Goal: Task Accomplishment & Management: Use online tool/utility

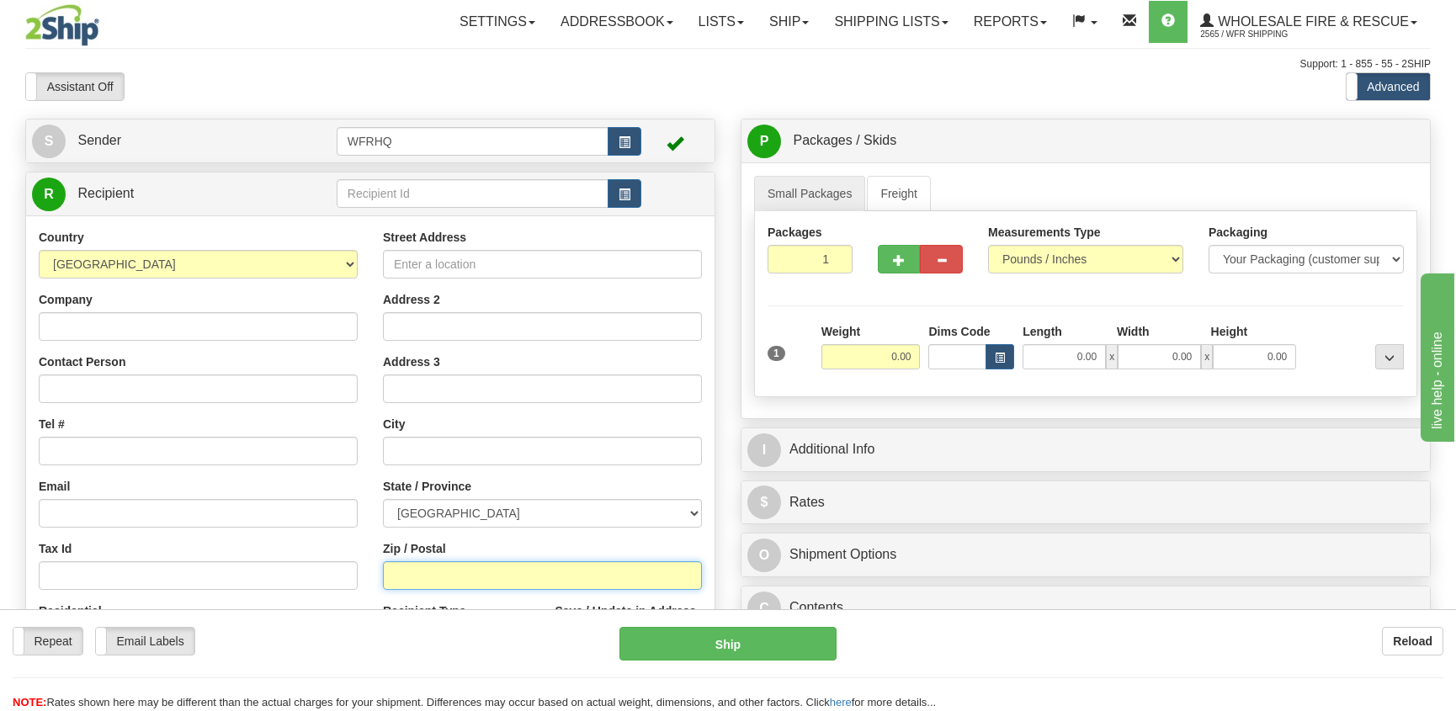
click at [464, 580] on input "Zip / Postal" at bounding box center [542, 575] width 319 height 29
type input "V0K 2L0"
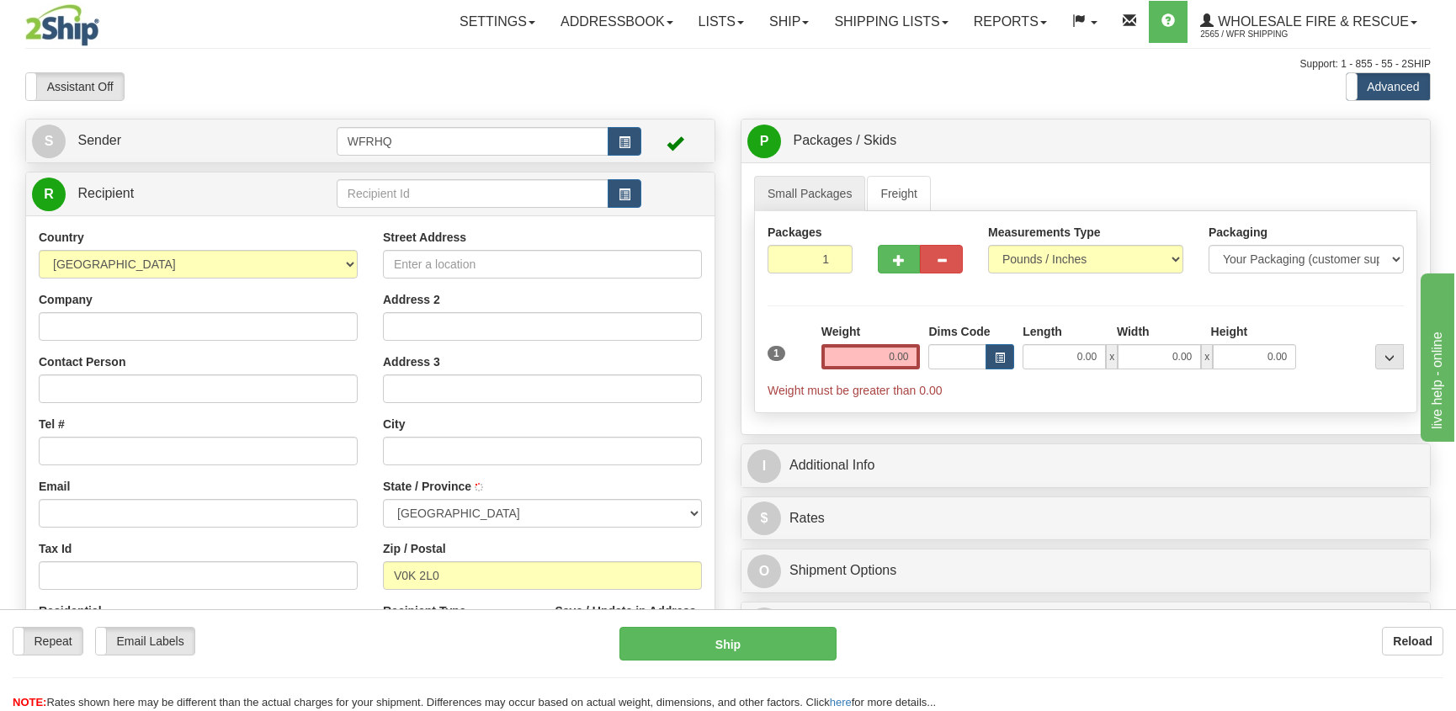
type input "SPENCES BRIDGE"
select select "BC"
click at [869, 356] on input "0.00" at bounding box center [870, 356] width 99 height 25
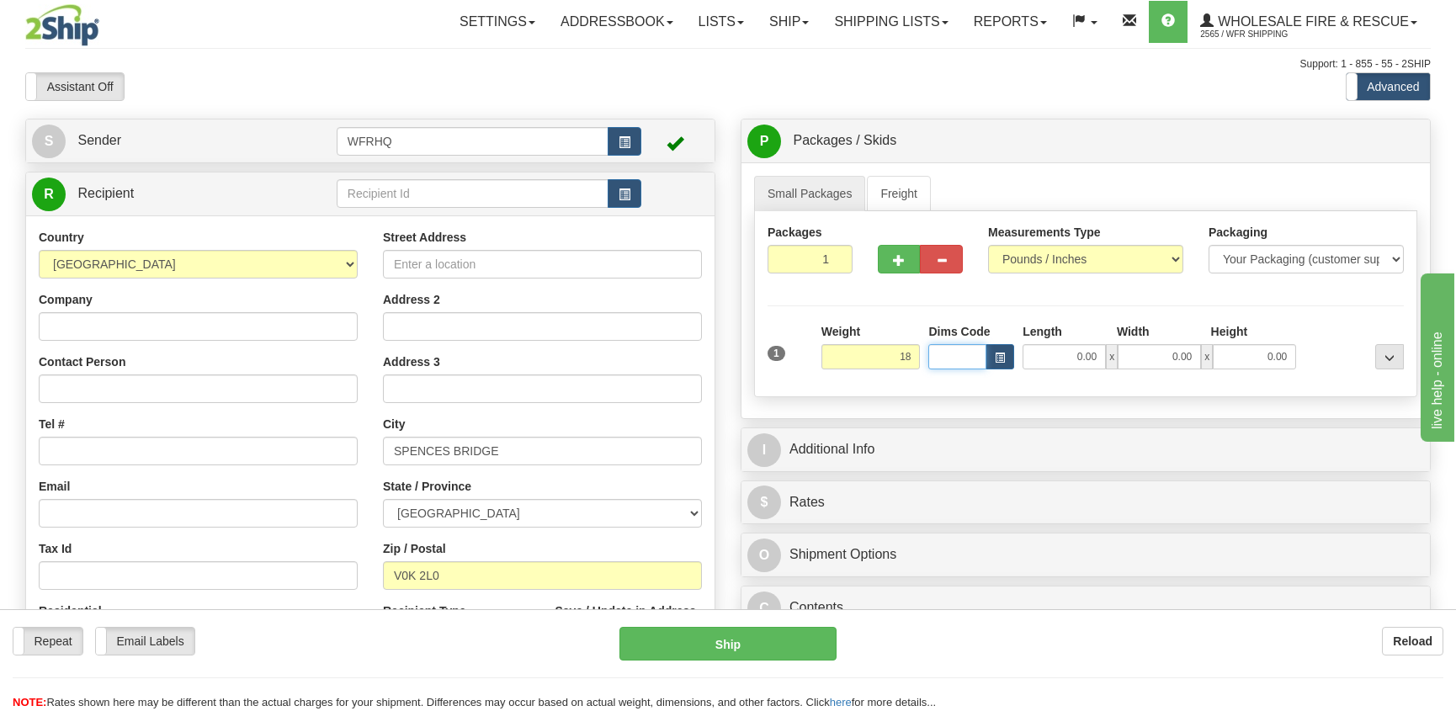
type input "18.00"
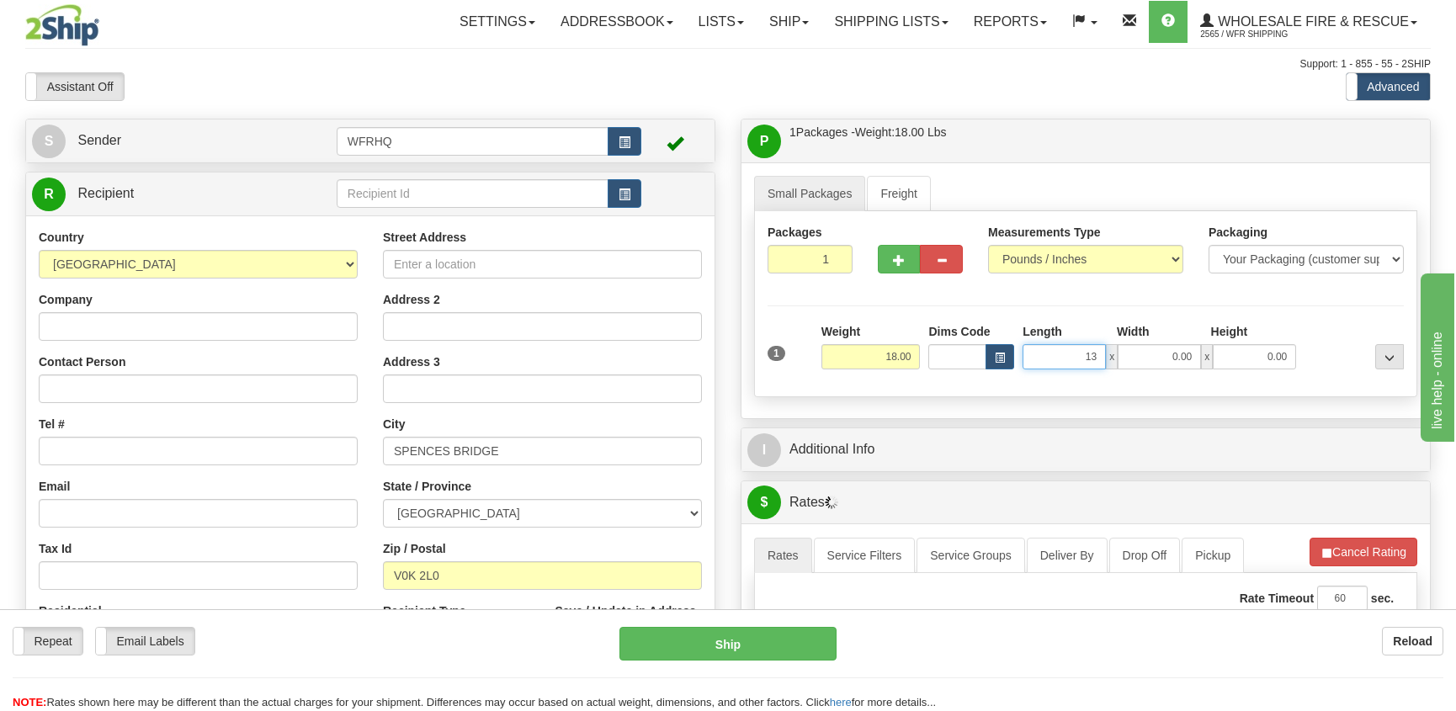
type input "13.00"
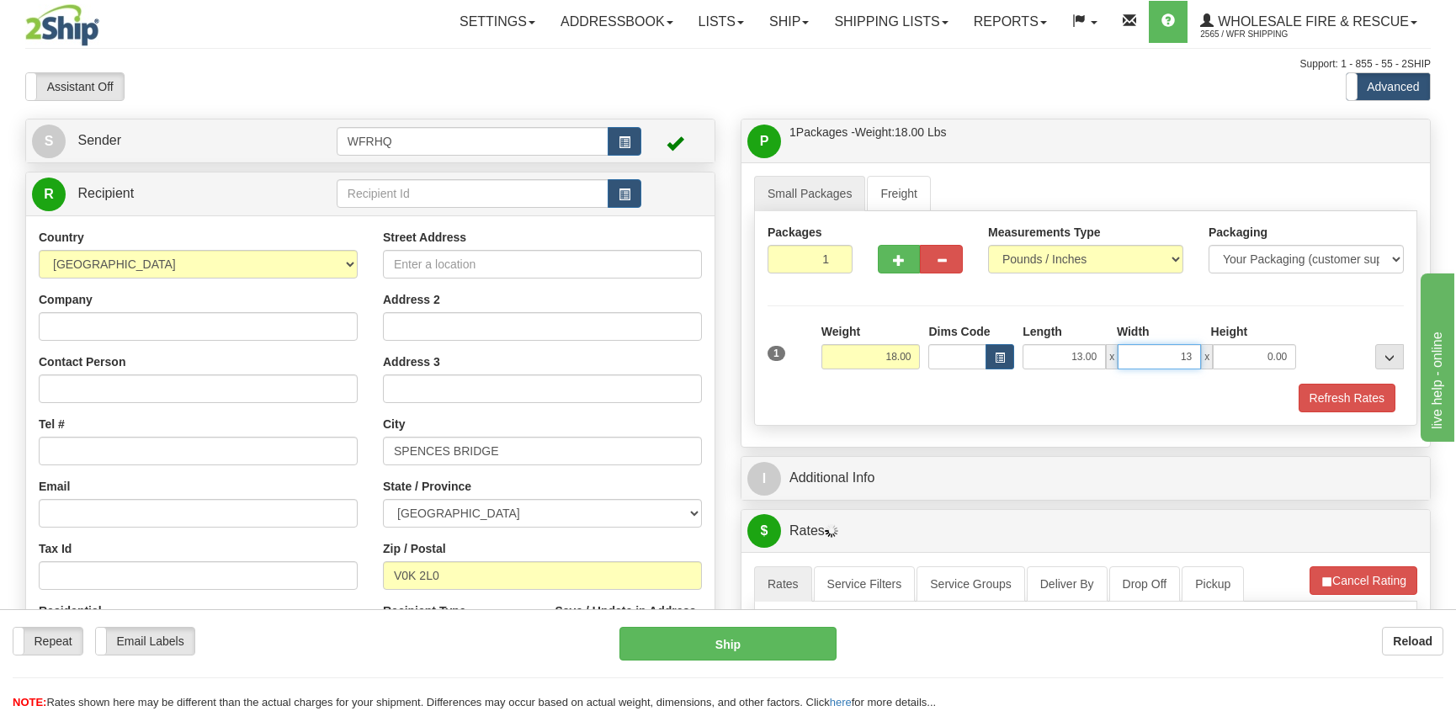
type input "13.00"
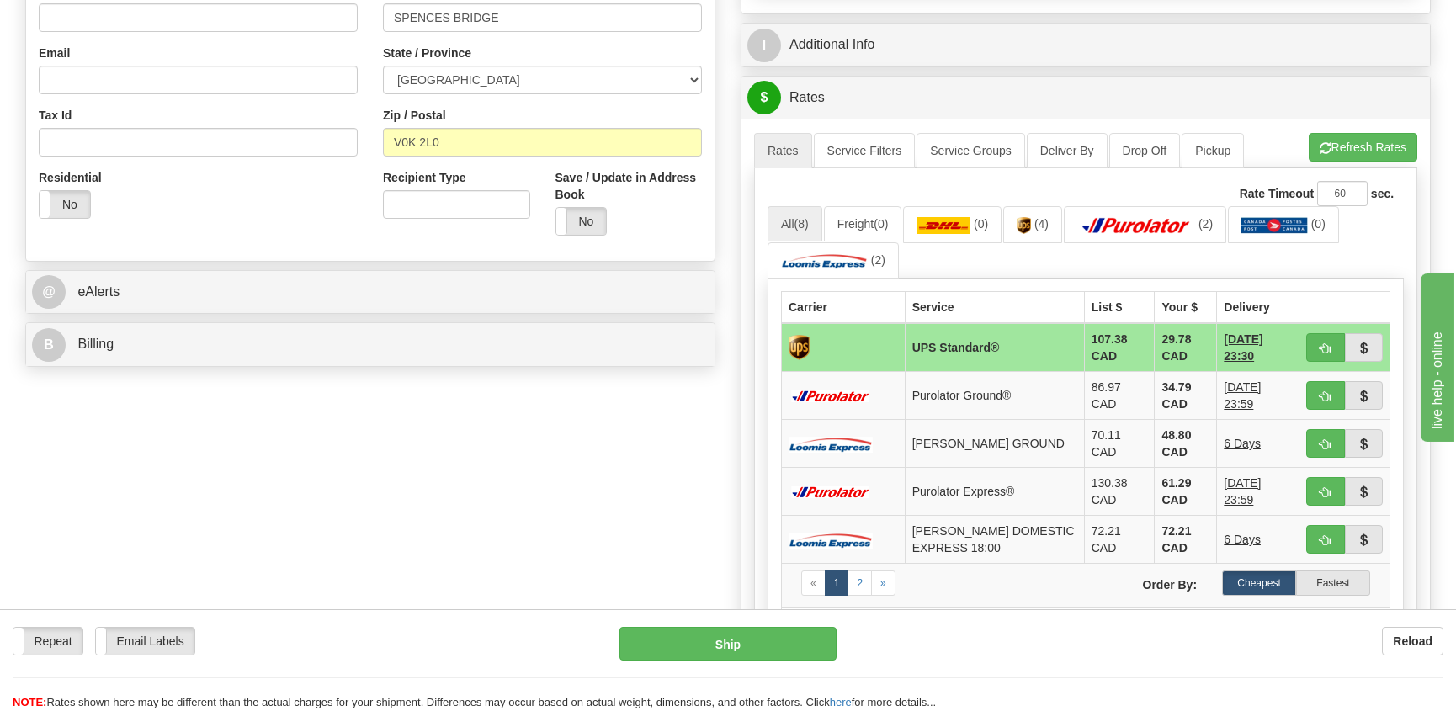
scroll to position [252, 0]
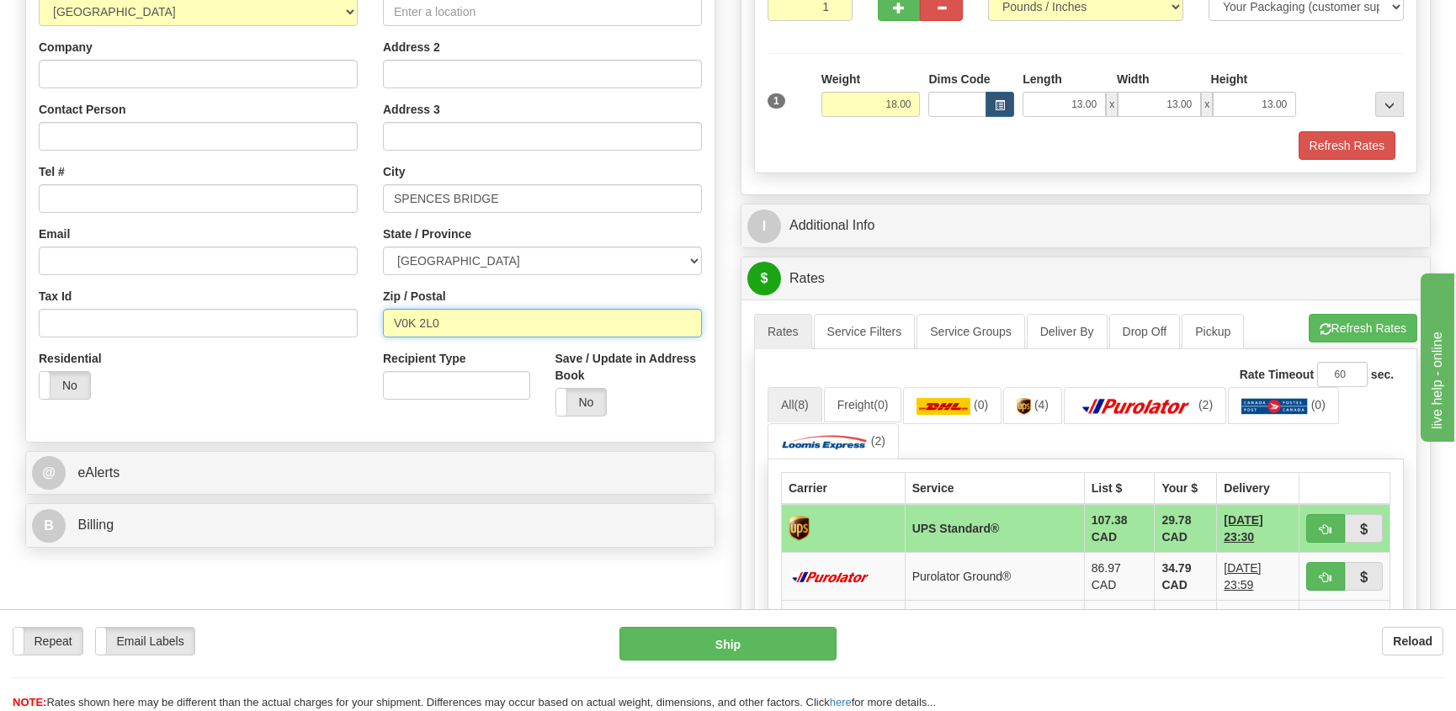
drag, startPoint x: 474, startPoint y: 322, endPoint x: 177, endPoint y: 327, distance: 297.1
click at [176, 328] on div "Country [GEOGRAPHIC_DATA] [GEOGRAPHIC_DATA] [GEOGRAPHIC_DATA] [GEOGRAPHIC_DATA]…" at bounding box center [370, 202] width 688 height 453
type input "V0H1E2"
type input "[PERSON_NAME] LAKE"
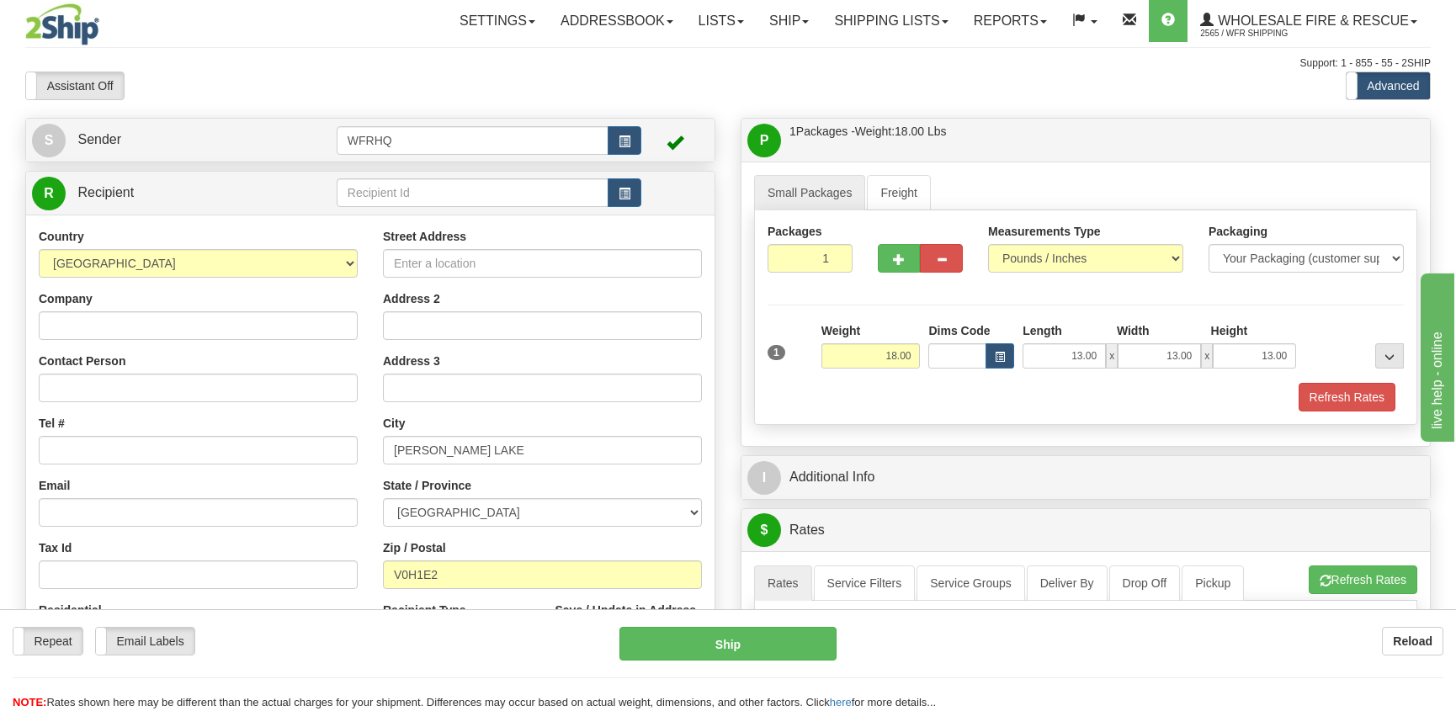
scroll to position [0, 0]
type input "2"
radio input "true"
click at [836, 257] on input "2" at bounding box center [809, 259] width 85 height 29
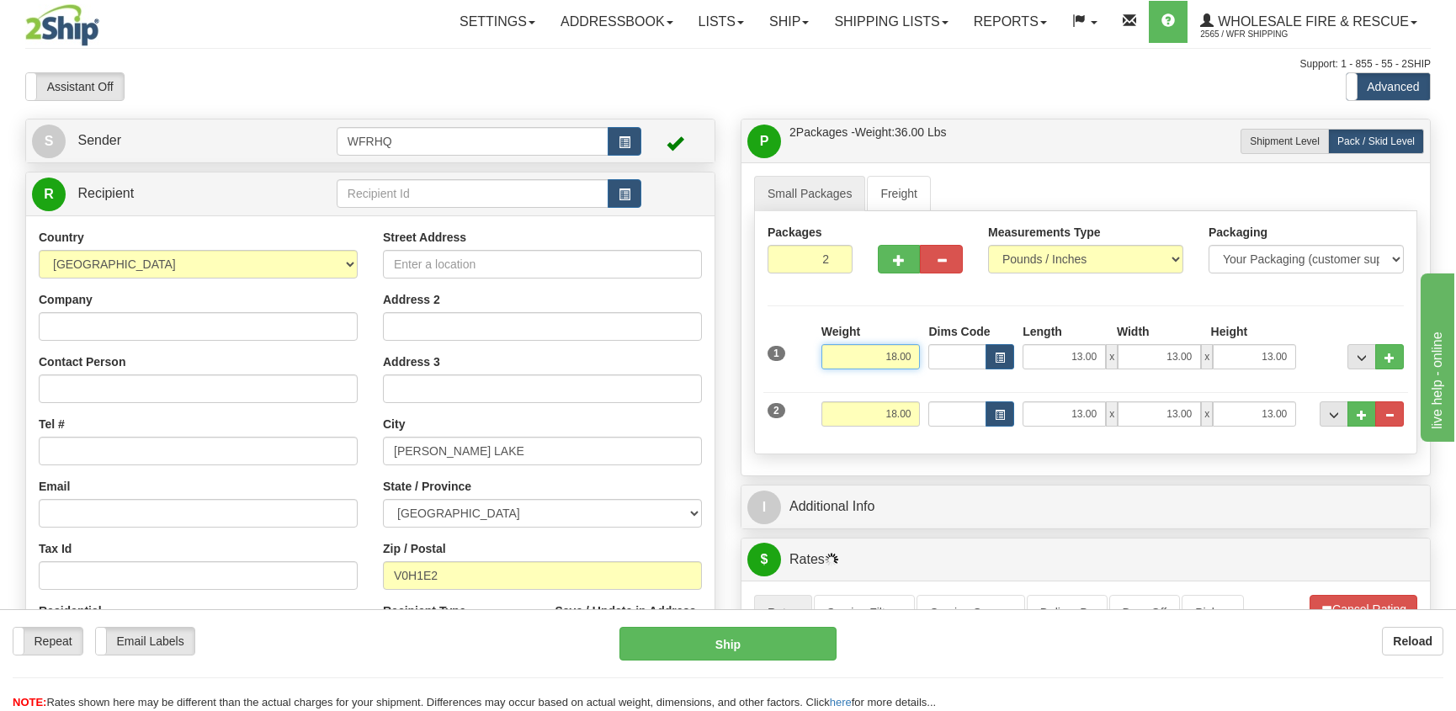
click at [881, 358] on input "18.00" at bounding box center [870, 356] width 99 height 25
drag, startPoint x: 913, startPoint y: 354, endPoint x: 885, endPoint y: 358, distance: 28.0
click at [885, 358] on input "18.00" at bounding box center [870, 356] width 99 height 25
type input "45.00"
type input "18.00"
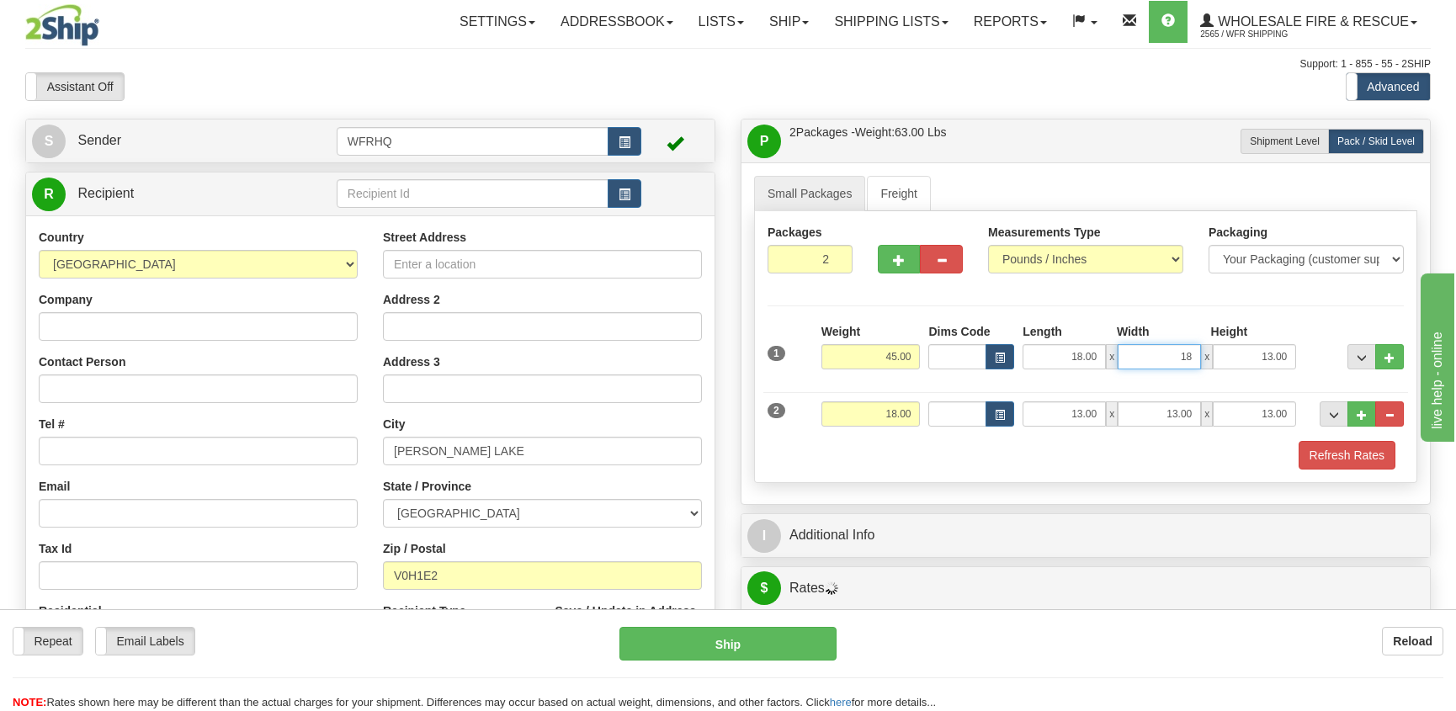
type input "18.00"
click at [885, 415] on input "18.00" at bounding box center [870, 413] width 99 height 25
drag, startPoint x: 885, startPoint y: 415, endPoint x: 921, endPoint y: 404, distance: 37.8
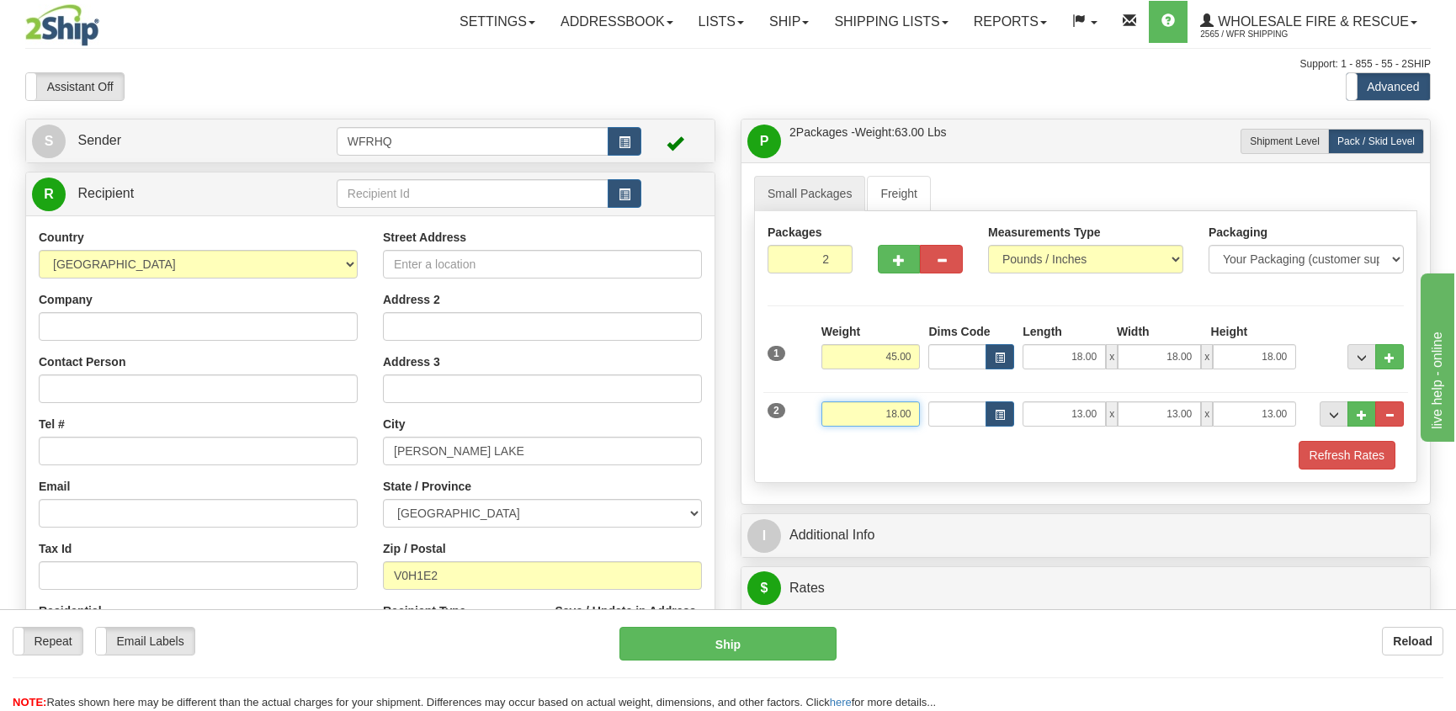
click at [921, 404] on div "Weight 18.00" at bounding box center [871, 420] width 108 height 38
type input "45.00"
type input "18.00"
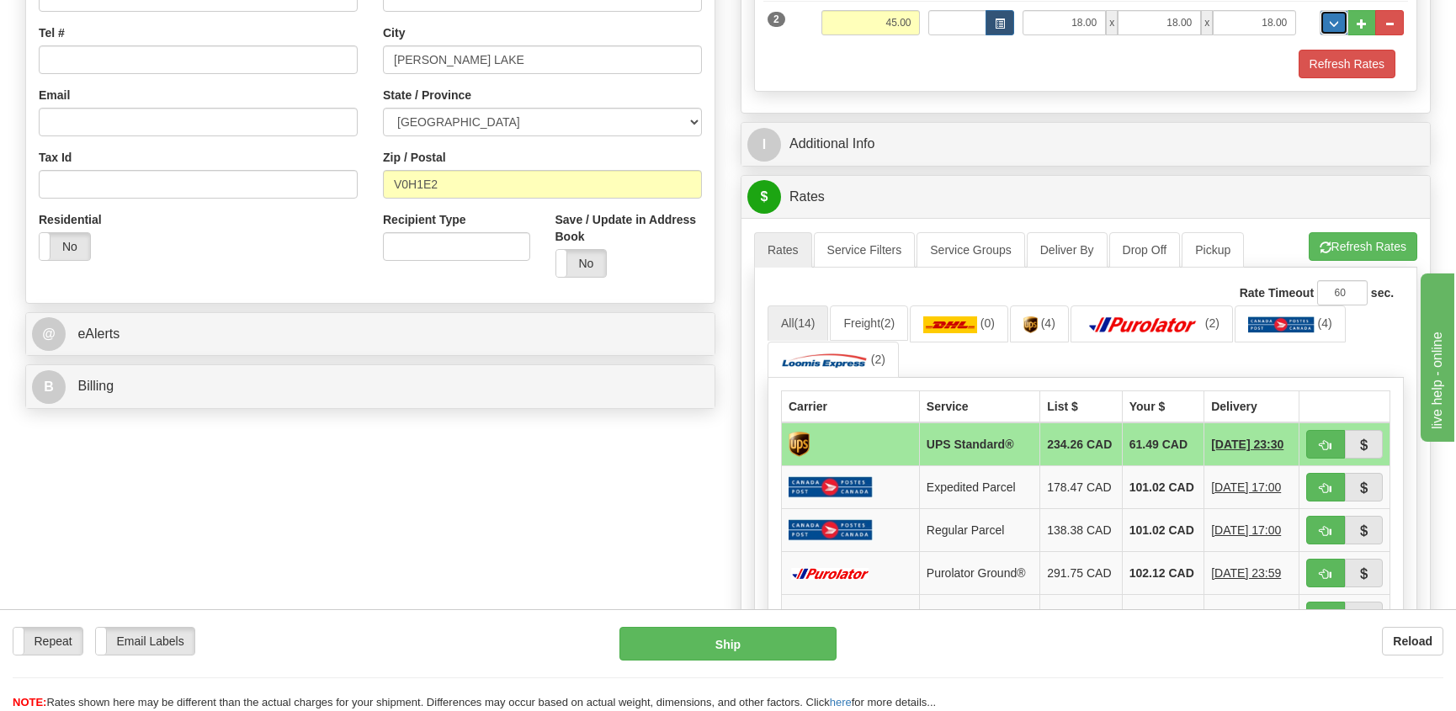
scroll to position [421, 0]
